Goal: Information Seeking & Learning: Learn about a topic

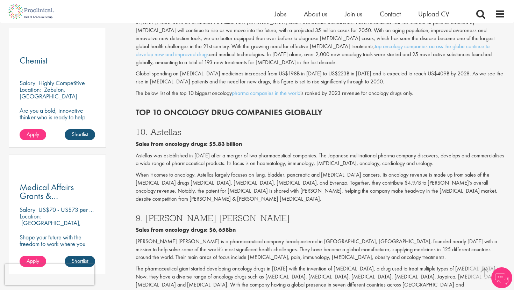
scroll to position [395, 0]
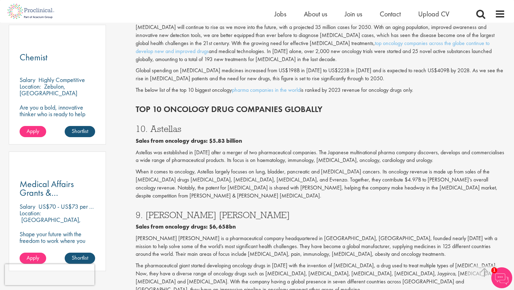
click at [158, 124] on h3 "10. Astellas" at bounding box center [321, 128] width 370 height 9
copy h3 "Astellas"
drag, startPoint x: 208, startPoint y: 132, endPoint x: 240, endPoint y: 132, distance: 32.2
click at [240, 137] on b "Sales from oncology drugs: $5.83 billion" at bounding box center [189, 140] width 106 height 7
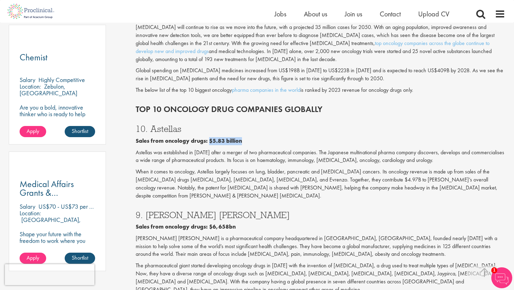
copy b "$5.83 billion"
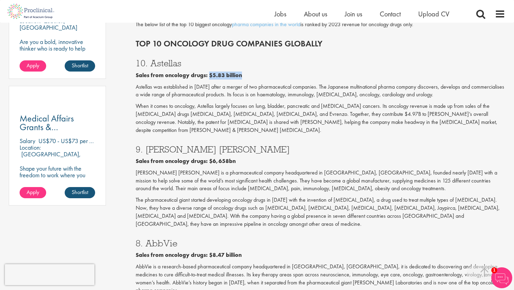
scroll to position [472, 0]
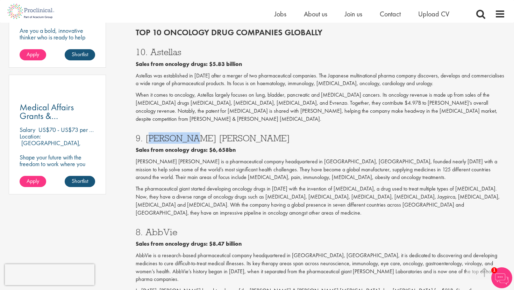
drag, startPoint x: 144, startPoint y: 120, endPoint x: 172, endPoint y: 121, distance: 28.0
click at [172, 134] on h3 "9. [PERSON_NAME] [PERSON_NAME]" at bounding box center [321, 138] width 370 height 9
copy h3 "[PERSON_NAME] [PERSON_NAME]"
drag, startPoint x: 208, startPoint y: 134, endPoint x: 234, endPoint y: 134, distance: 25.5
click at [234, 146] on p "Sales from oncology drugs: $6,658bn" at bounding box center [321, 150] width 370 height 8
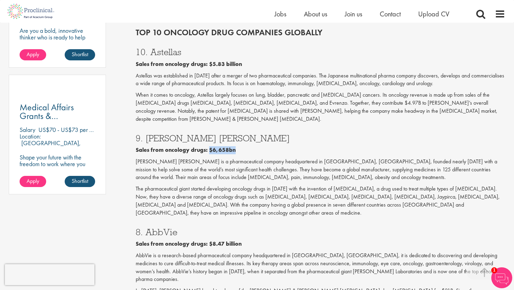
copy b "$6,658bn"
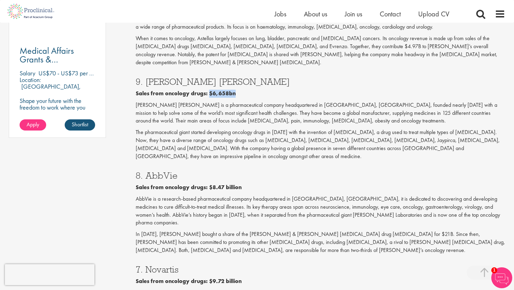
scroll to position [552, 0]
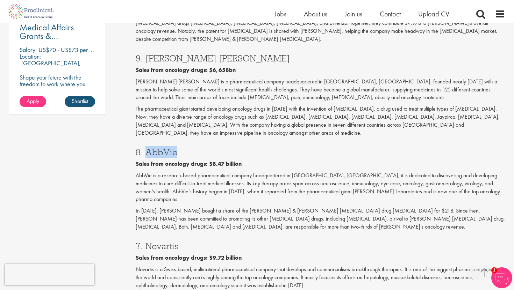
drag, startPoint x: 146, startPoint y: 125, endPoint x: 178, endPoint y: 124, distance: 31.5
click at [178, 148] on h3 "8. AbbVie" at bounding box center [321, 152] width 370 height 9
copy h3 "AbbVie"
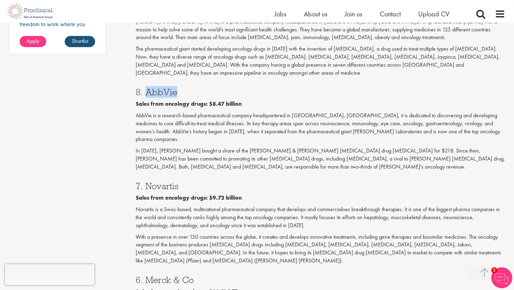
scroll to position [616, 0]
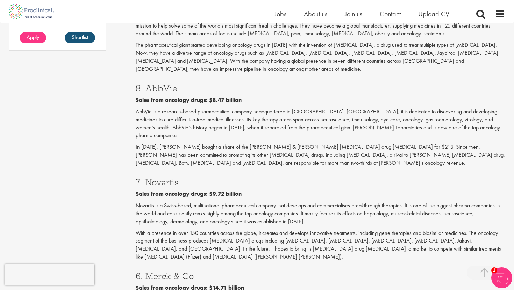
click at [156, 178] on h3 "7. Novartis" at bounding box center [321, 182] width 370 height 9
copy h3 "Novartis"
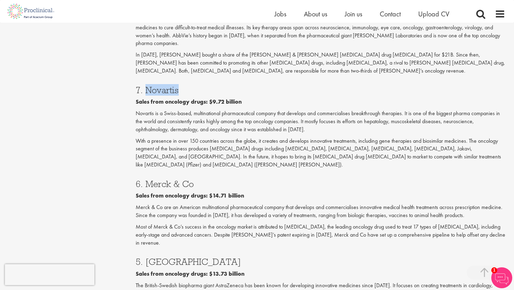
scroll to position [709, 0]
drag, startPoint x: 145, startPoint y: 143, endPoint x: 192, endPoint y: 142, distance: 46.8
click at [192, 179] on h3 "6. Merck & Co" at bounding box center [321, 183] width 370 height 9
copy h3 "Merck & Co"
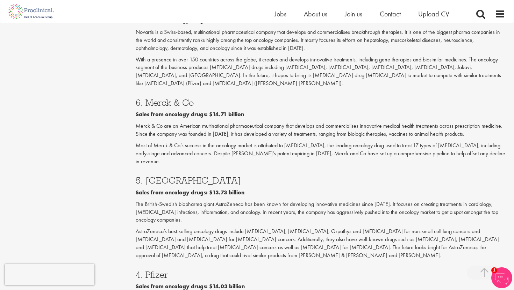
scroll to position [799, 0]
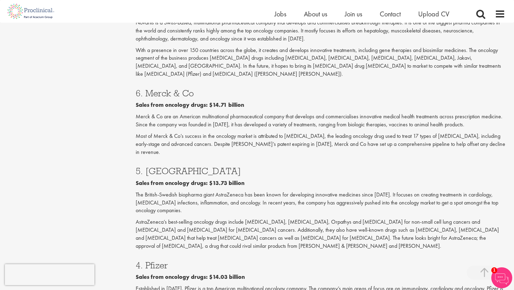
click at [151, 167] on h3 "5. [GEOGRAPHIC_DATA]" at bounding box center [321, 171] width 370 height 9
copy h3 "AstraZeneca"
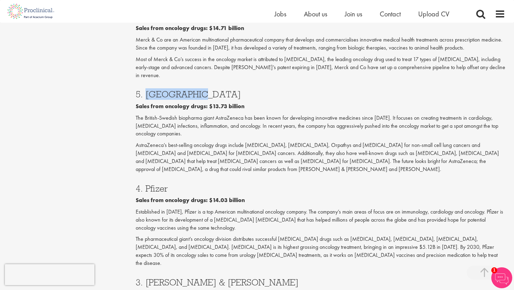
scroll to position [884, 0]
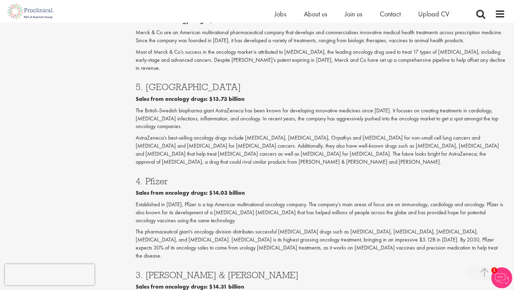
click at [156, 177] on h3 "4. Pfizer" at bounding box center [321, 181] width 370 height 9
copy h3 "Pfizer"
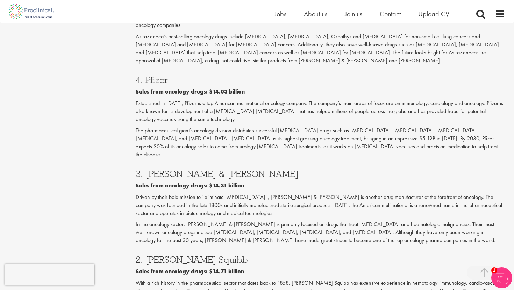
scroll to position [986, 0]
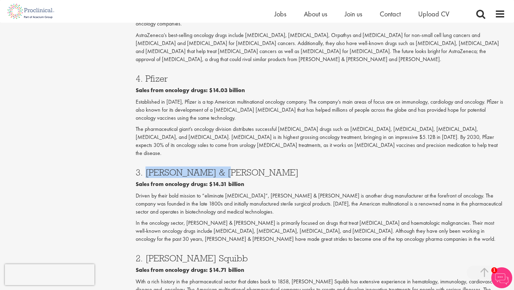
drag, startPoint x: 144, startPoint y: 110, endPoint x: 218, endPoint y: 109, distance: 73.4
click at [218, 168] on h3 "3. [PERSON_NAME] & [PERSON_NAME]" at bounding box center [321, 172] width 370 height 9
copy h3 "[PERSON_NAME] & [PERSON_NAME]"
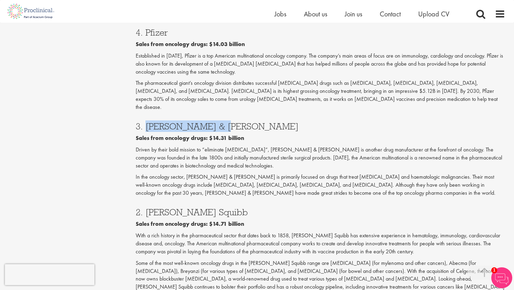
scroll to position [1034, 0]
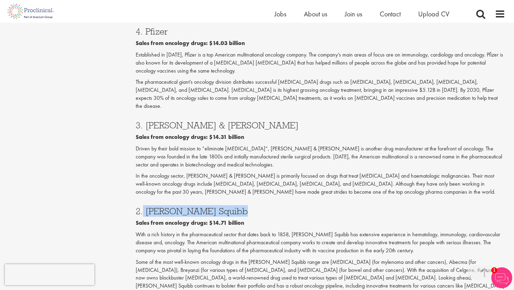
drag, startPoint x: 143, startPoint y: 145, endPoint x: 227, endPoint y: 145, distance: 83.2
click at [227, 207] on h3 "2. [PERSON_NAME] Squibb" at bounding box center [321, 211] width 370 height 9
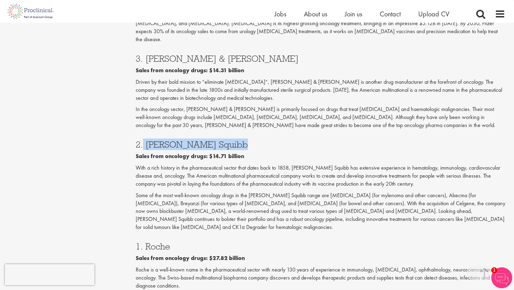
scroll to position [1114, 0]
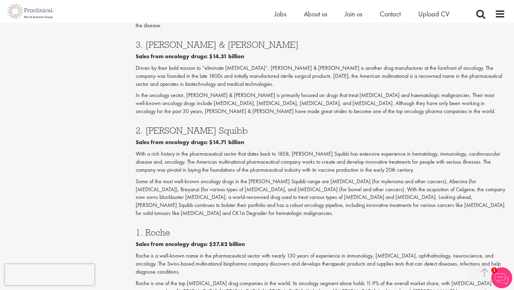
click at [157, 228] on h3 "1. Roche" at bounding box center [321, 232] width 370 height 9
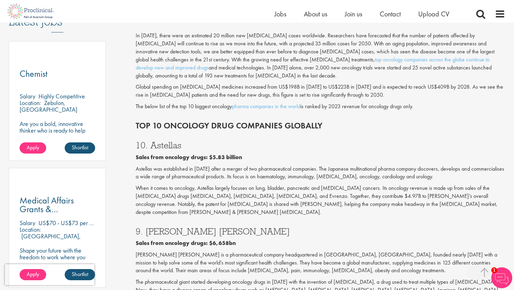
scroll to position [380, 0]
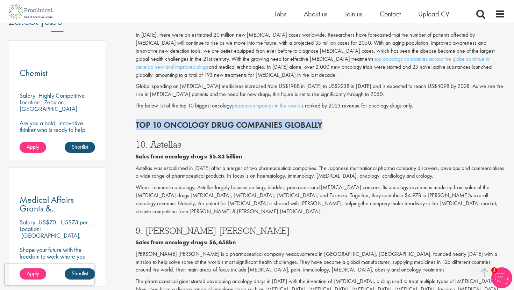
drag, startPoint x: 136, startPoint y: 116, endPoint x: 321, endPoint y: 114, distance: 184.6
click at [321, 121] on h2 "Top 10 Oncology drug companies globally" at bounding box center [321, 125] width 370 height 9
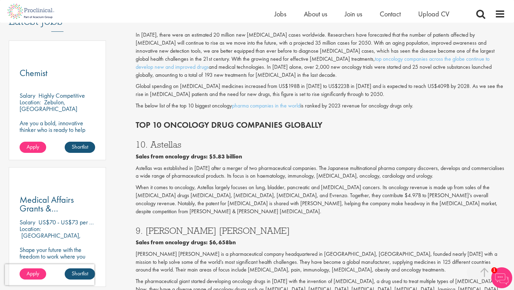
click at [203, 102] on p "The below list of the top 10 biggest oncology pharma companies in the world is …" at bounding box center [321, 106] width 370 height 8
